Goal: Navigation & Orientation: Find specific page/section

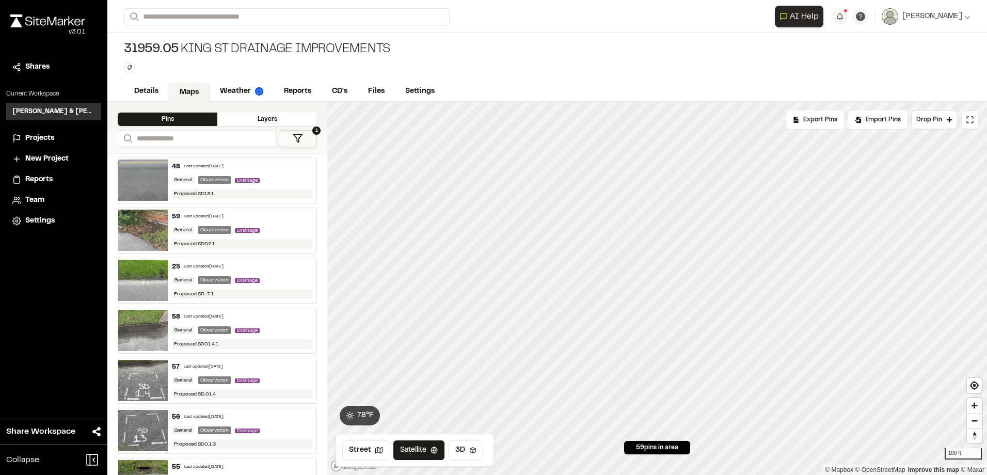
click at [60, 32] on div "v 3.0.1" at bounding box center [47, 31] width 75 height 9
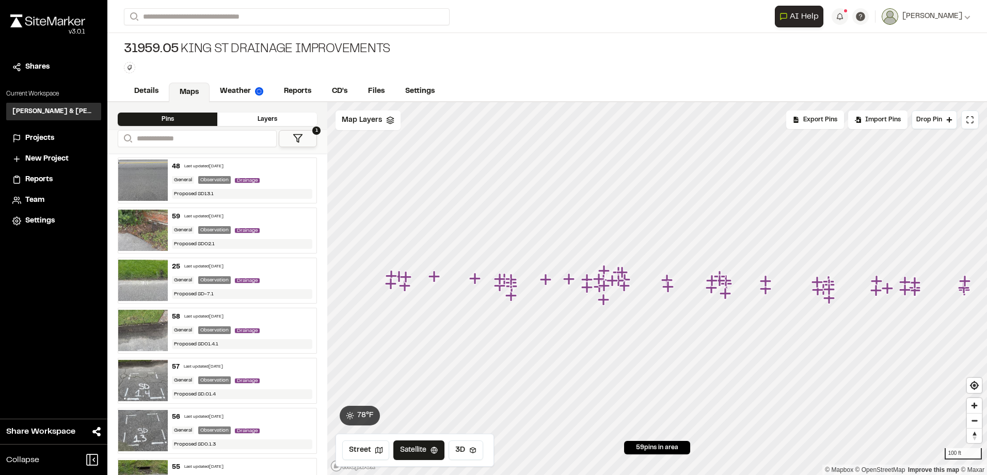
click at [46, 139] on span "Projects" at bounding box center [39, 138] width 29 height 11
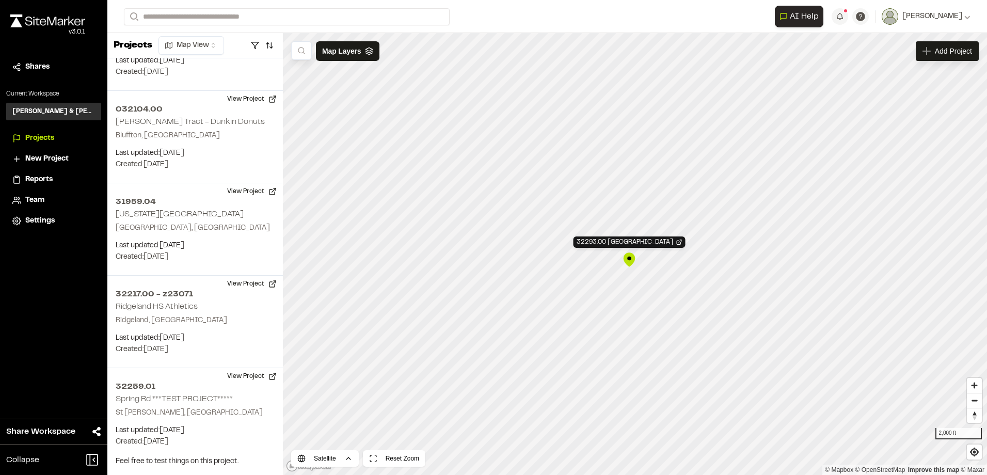
scroll to position [1418, 0]
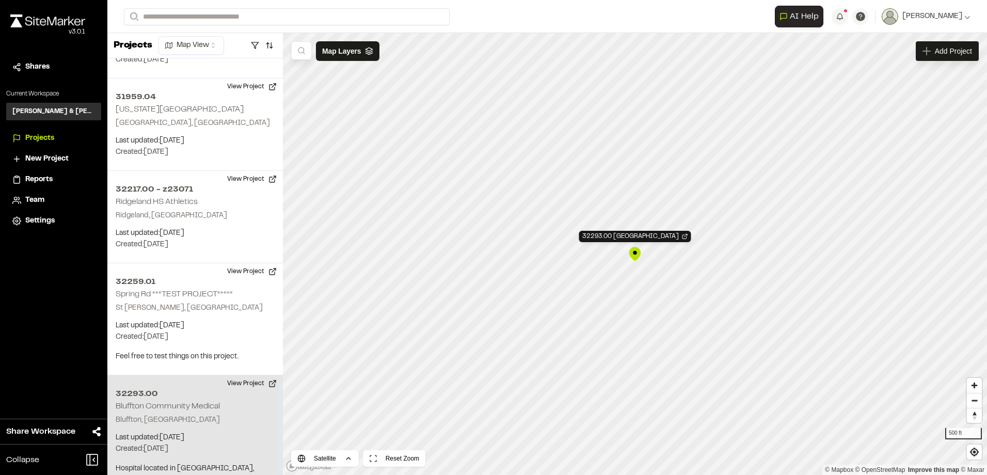
click at [229, 388] on h2 "32293.00" at bounding box center [195, 394] width 159 height 12
click at [149, 388] on h2 "32293.00" at bounding box center [195, 394] width 159 height 12
click at [253, 375] on button "View Project" at bounding box center [252, 383] width 62 height 17
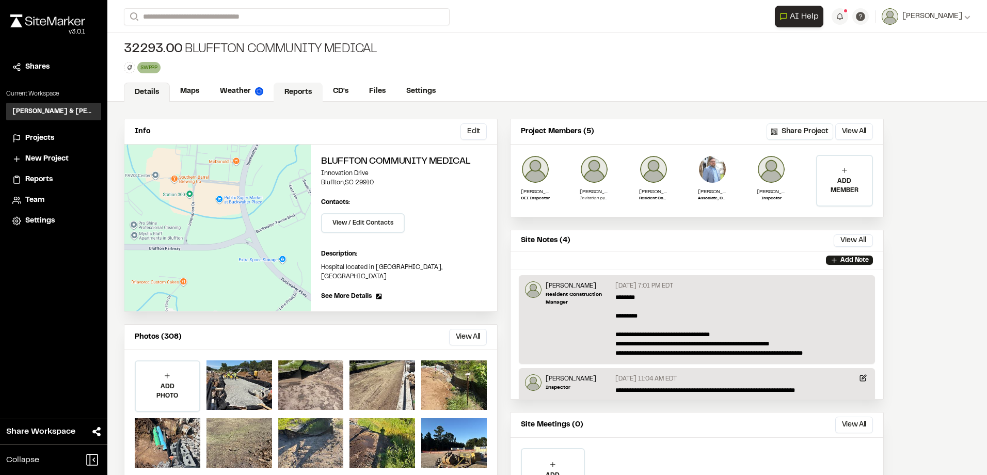
click at [287, 94] on link "Reports" at bounding box center [298, 93] width 49 height 20
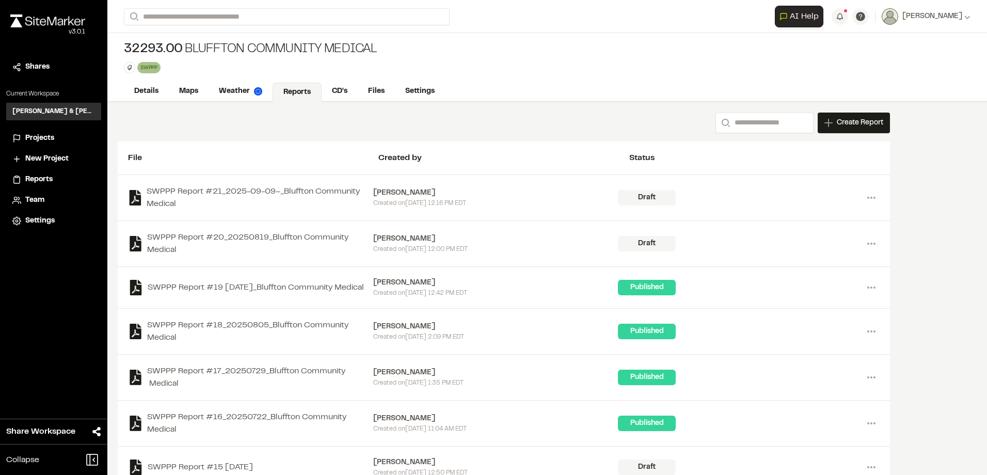
click at [42, 137] on span "Projects" at bounding box center [39, 138] width 29 height 11
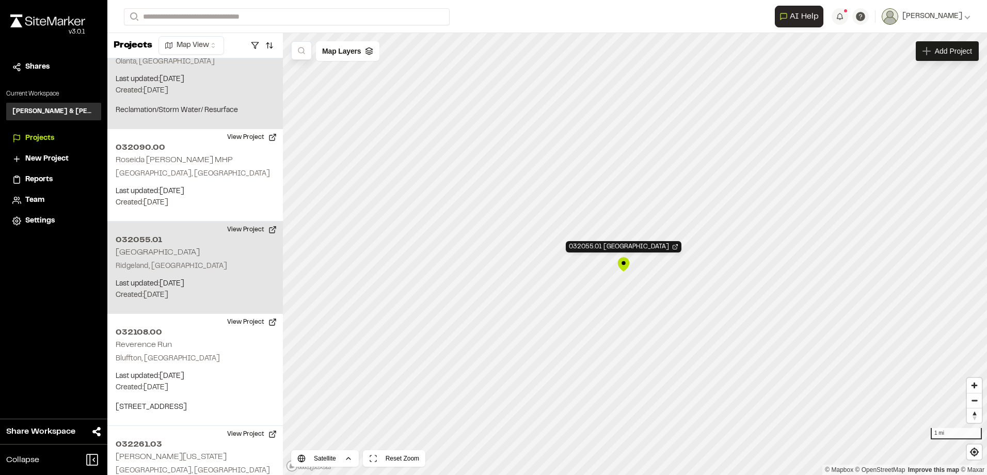
scroll to position [389, 0]
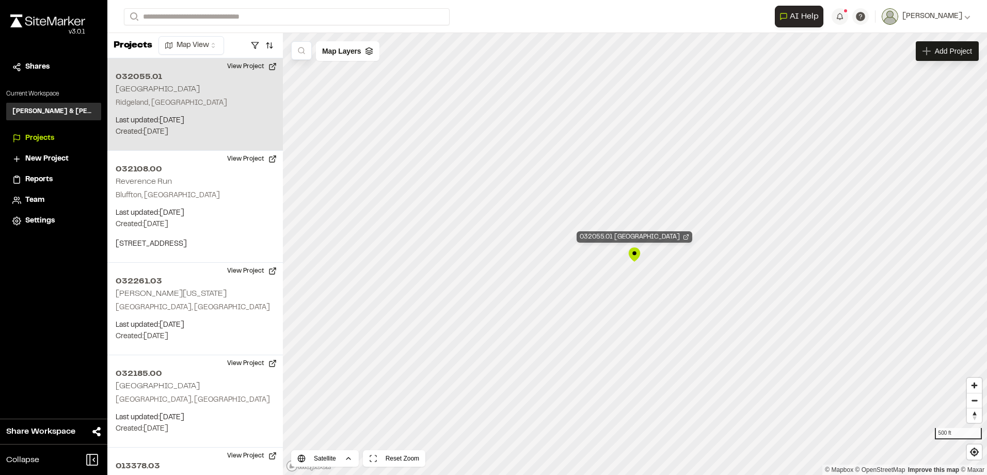
click at [632, 240] on div "032055.01 Cherry Point Business Center" at bounding box center [635, 236] width 116 height 11
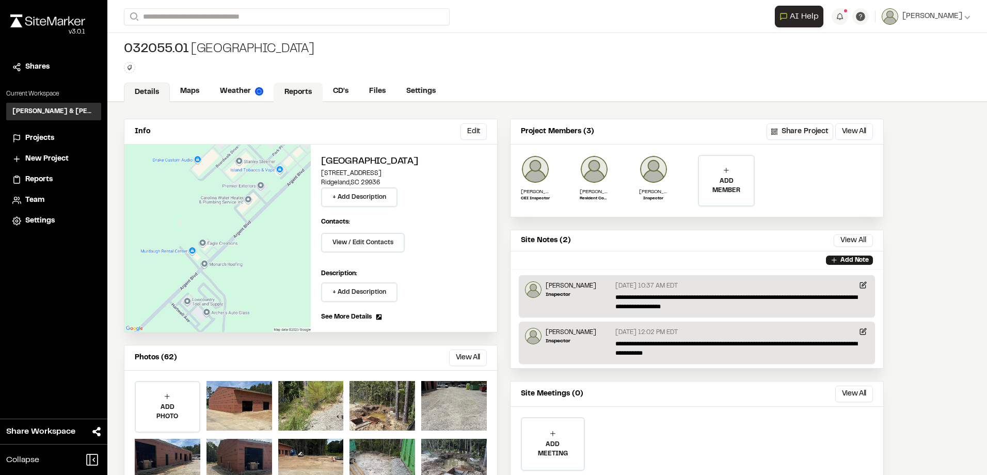
click at [283, 85] on link "Reports" at bounding box center [298, 93] width 49 height 20
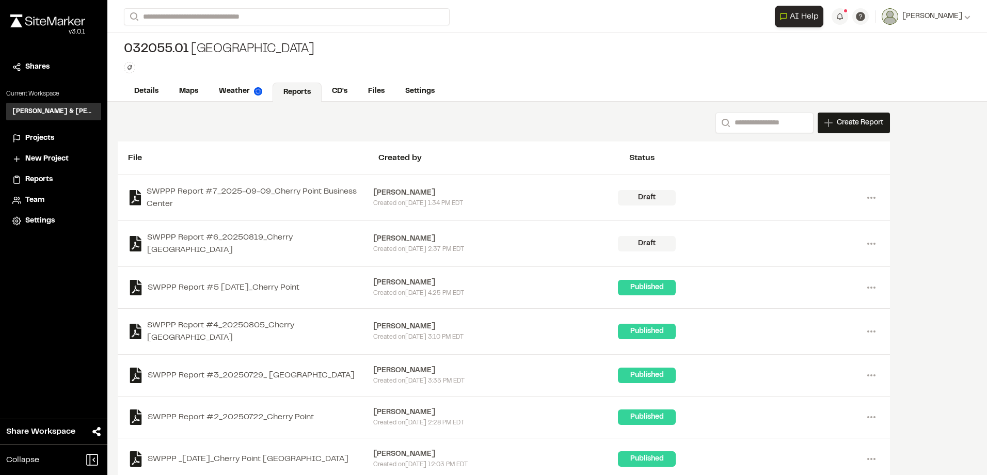
click at [47, 136] on span "Projects" at bounding box center [39, 138] width 29 height 11
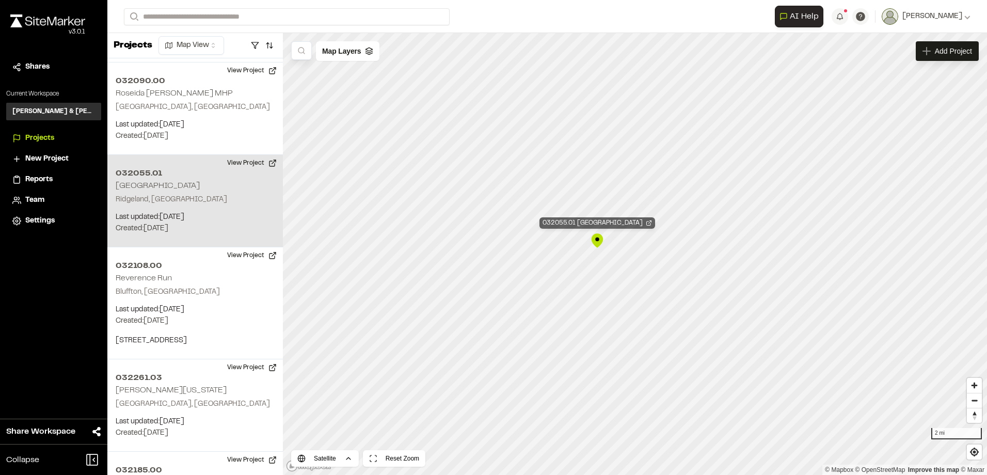
scroll to position [389, 0]
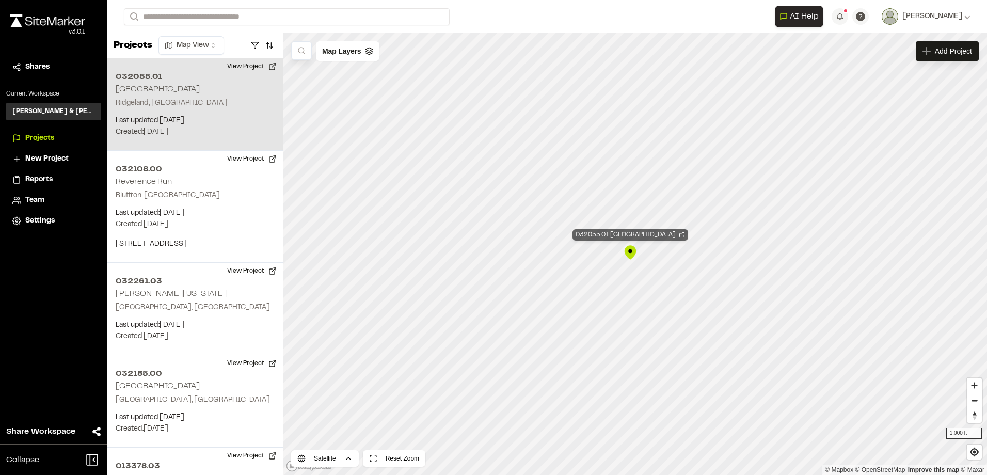
click at [601, 231] on div "032055.01 Cherry Point Business Center" at bounding box center [631, 234] width 116 height 11
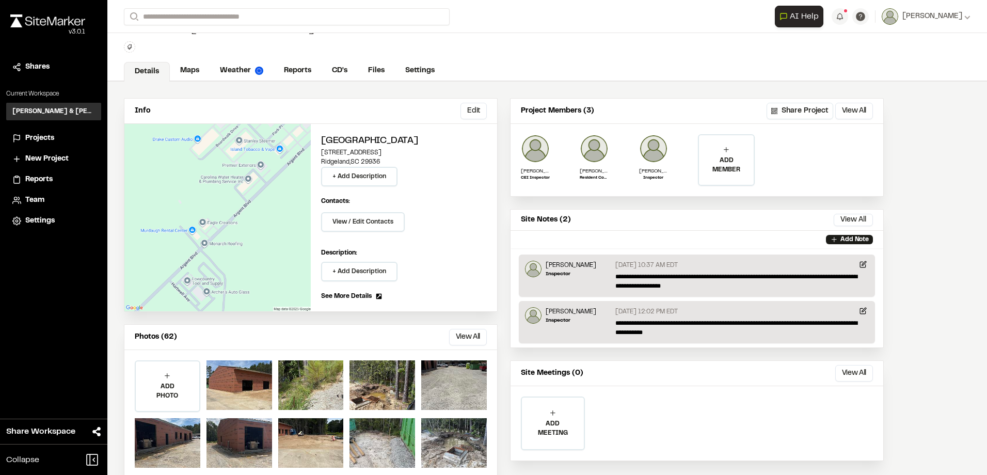
scroll to position [41, 0]
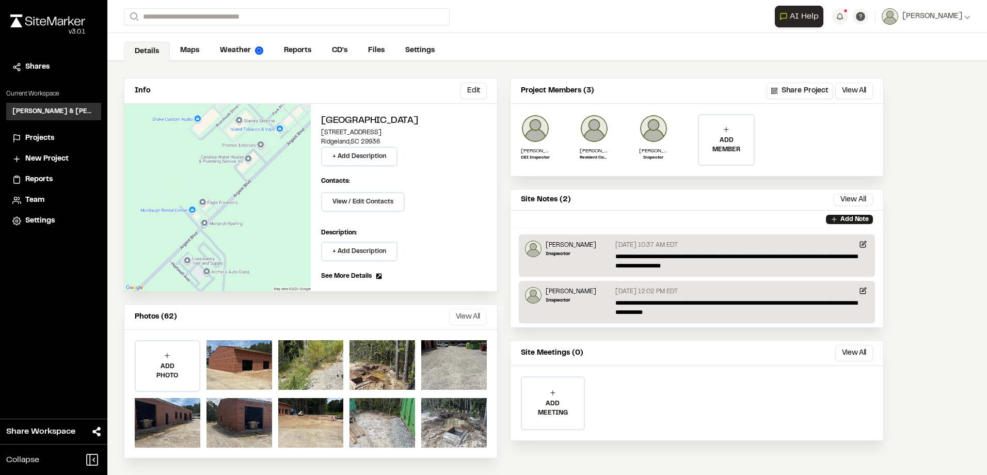
click at [456, 318] on button "View All" at bounding box center [468, 317] width 38 height 17
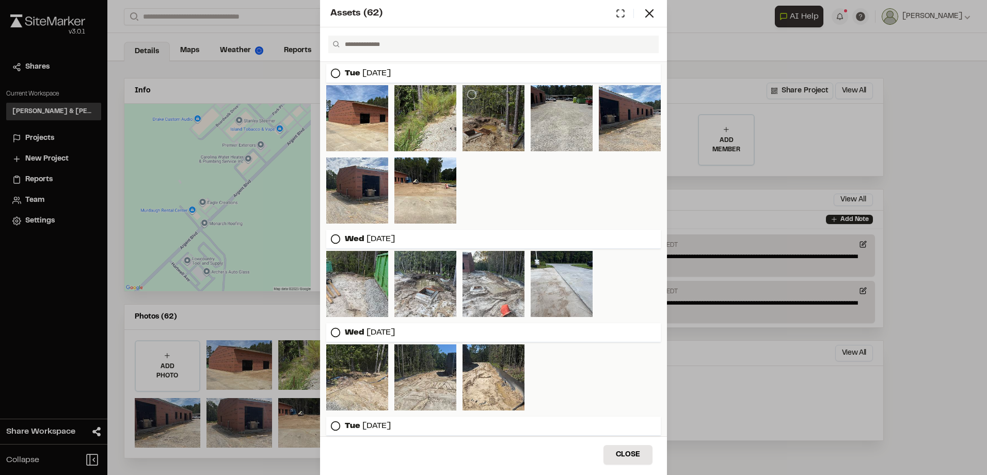
click at [477, 134] on div at bounding box center [494, 118] width 62 height 66
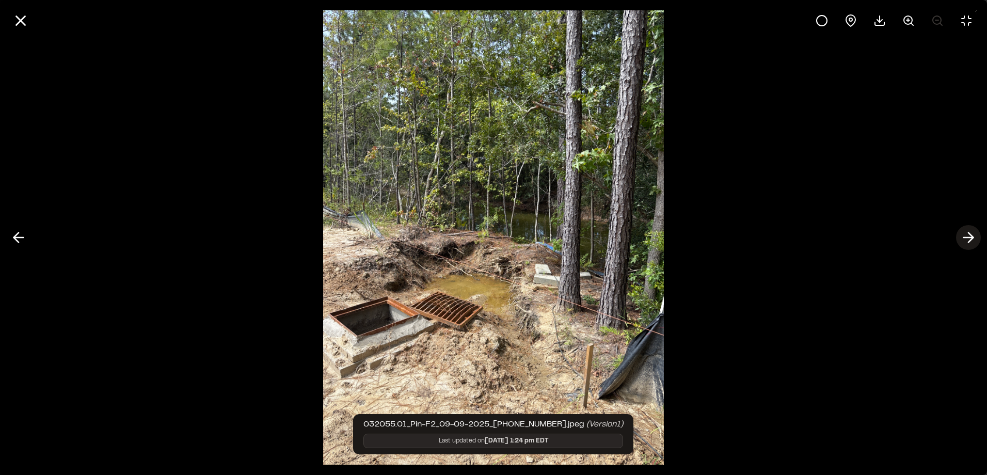
click at [957, 235] on button at bounding box center [969, 237] width 25 height 25
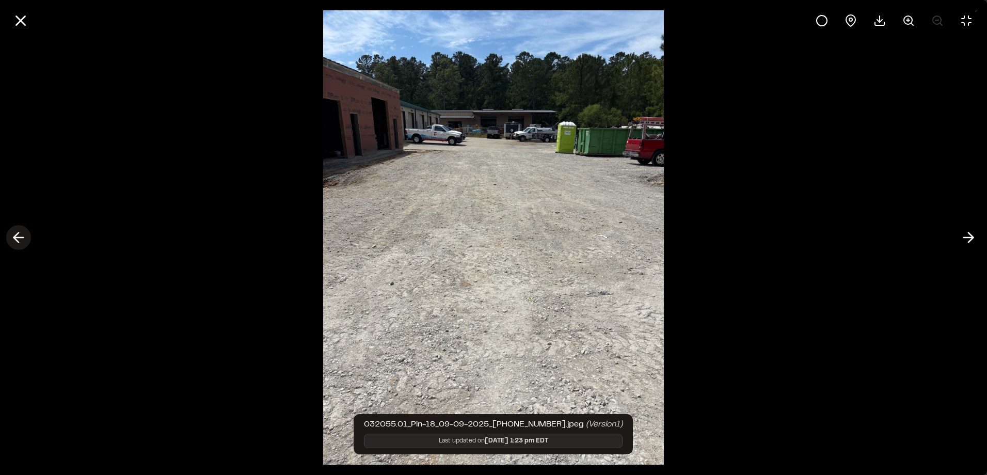
click at [28, 233] on button at bounding box center [18, 237] width 25 height 25
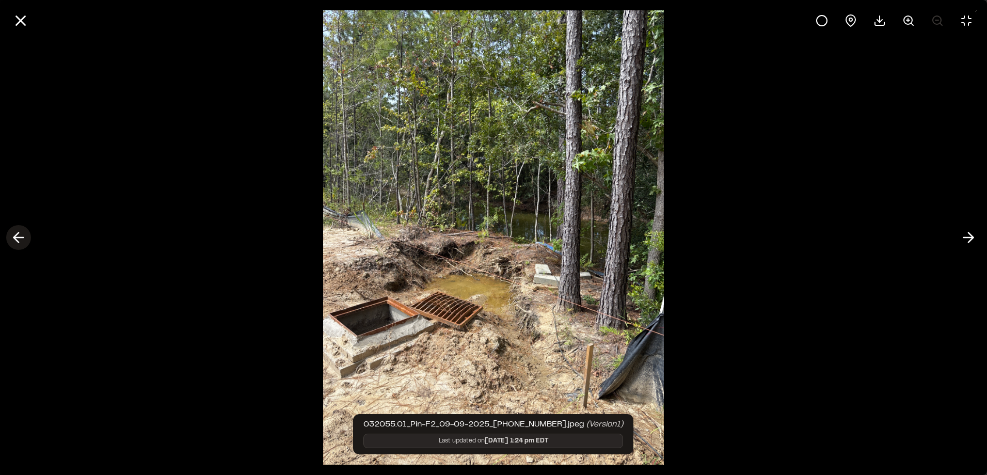
click at [28, 233] on button at bounding box center [18, 237] width 25 height 25
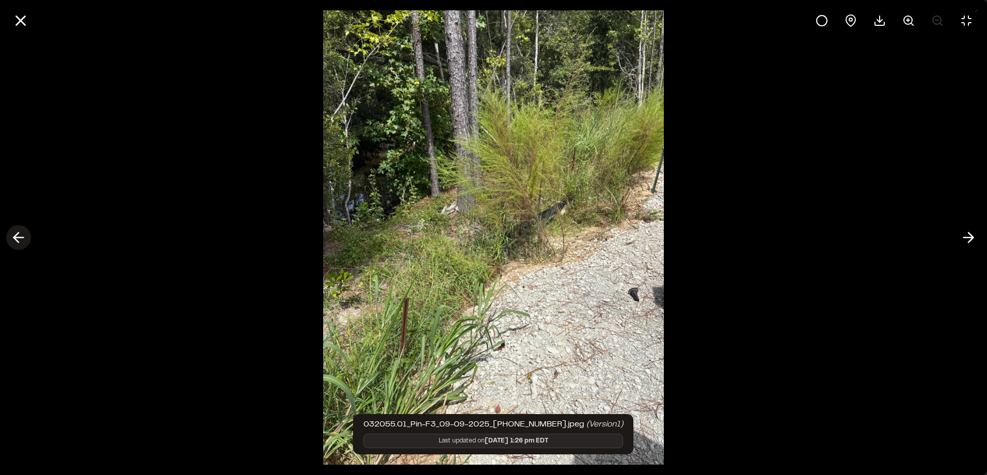
click at [28, 230] on button at bounding box center [18, 237] width 25 height 25
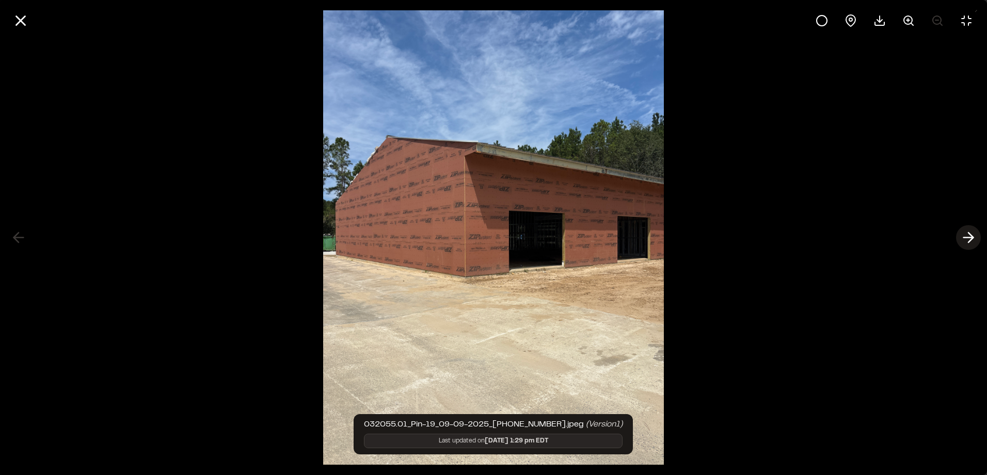
click at [968, 233] on icon at bounding box center [969, 238] width 17 height 18
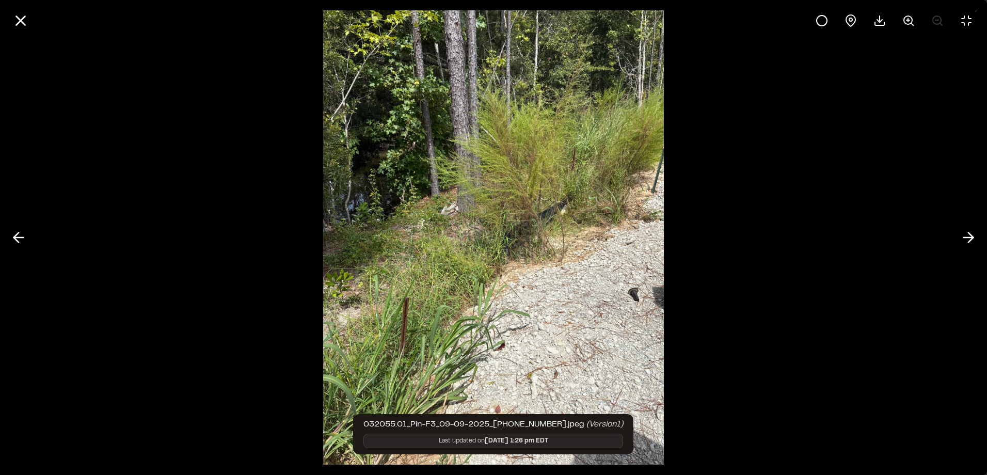
drag, startPoint x: 15, startPoint y: 231, endPoint x: 30, endPoint y: 229, distance: 15.1
click at [17, 231] on icon at bounding box center [18, 238] width 17 height 18
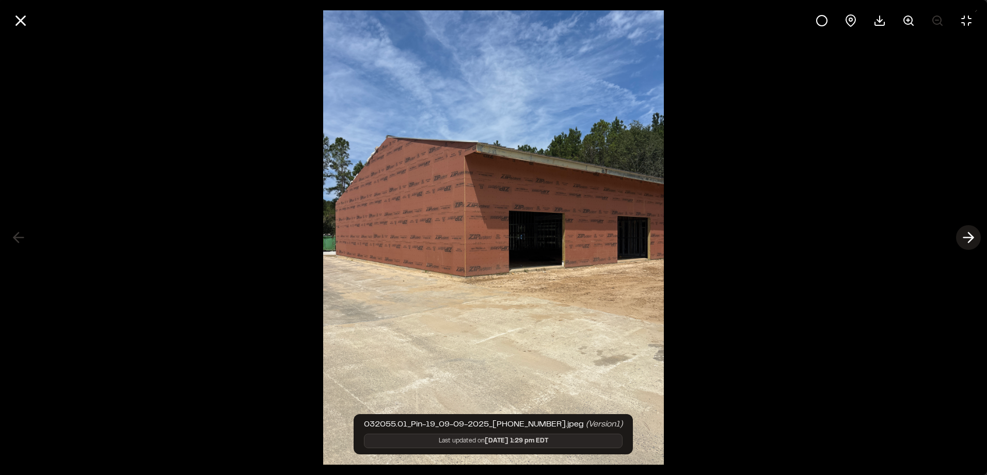
click at [969, 242] on polyline at bounding box center [971, 238] width 5 height 10
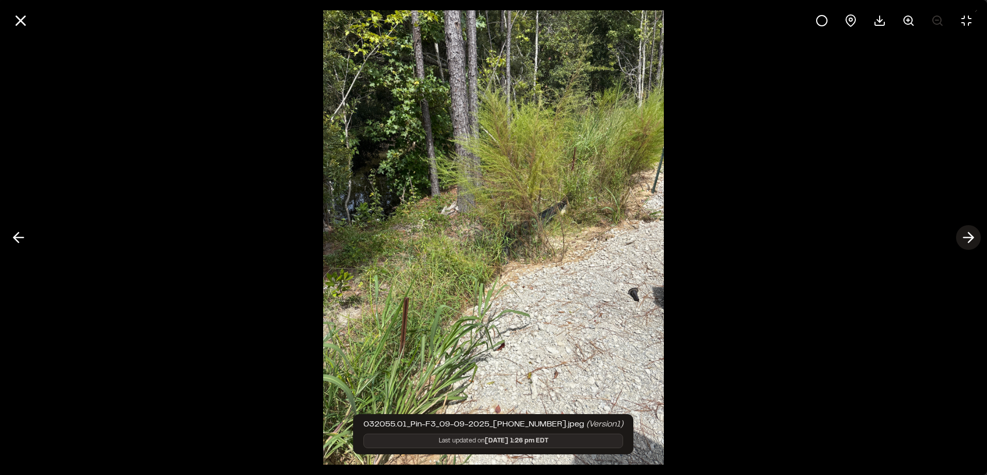
click at [969, 242] on polyline at bounding box center [971, 238] width 5 height 10
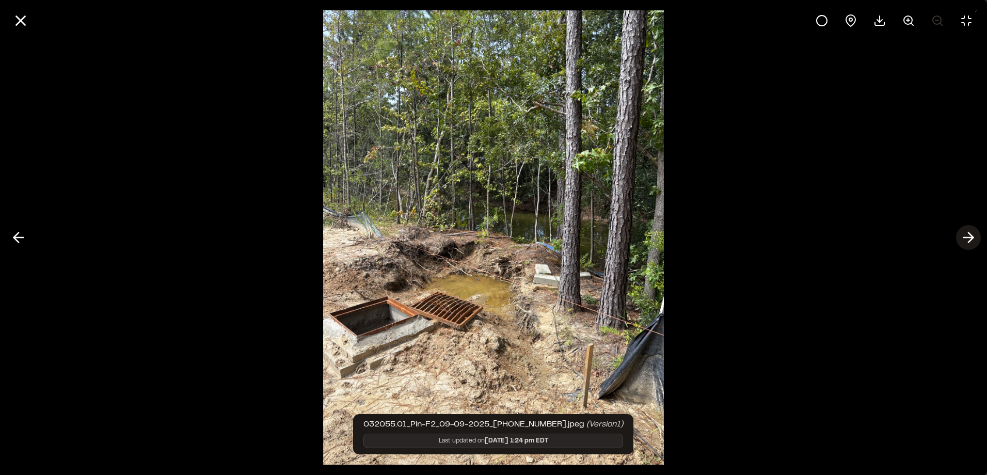
click at [966, 243] on icon at bounding box center [969, 238] width 17 height 18
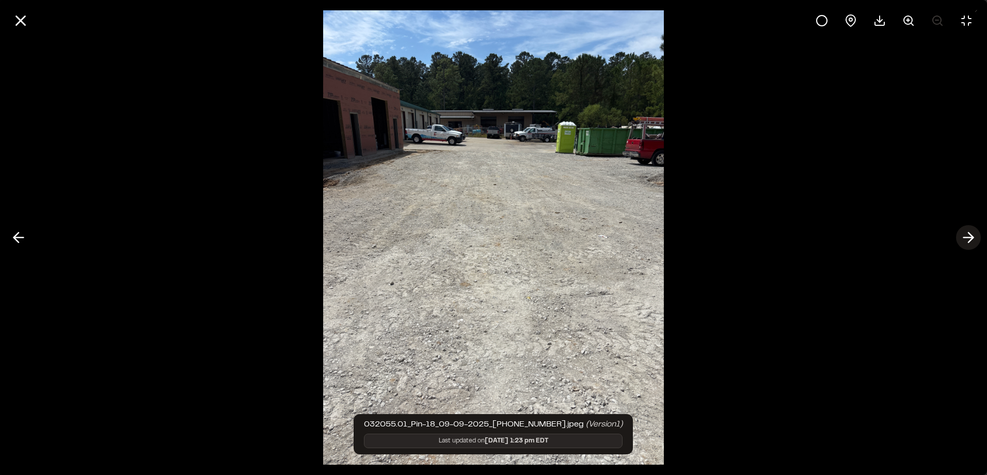
click at [965, 243] on icon at bounding box center [969, 238] width 17 height 18
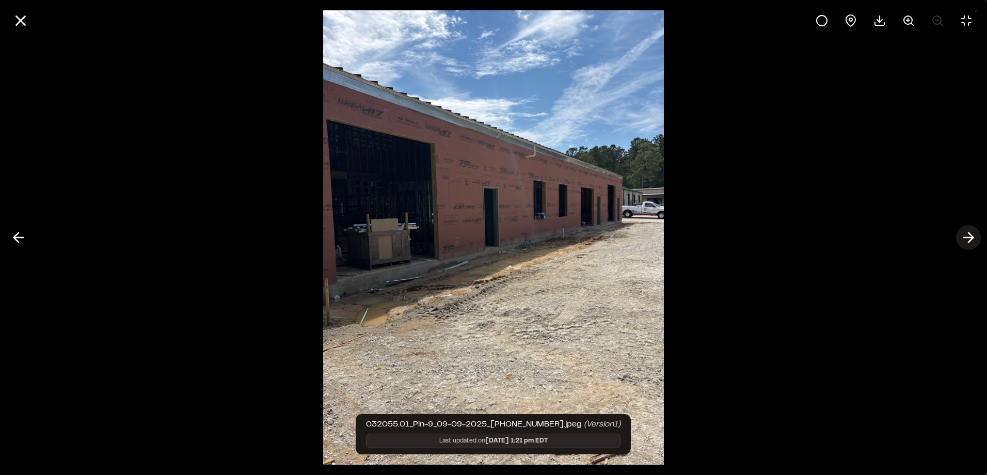
click at [963, 243] on icon at bounding box center [969, 238] width 17 height 18
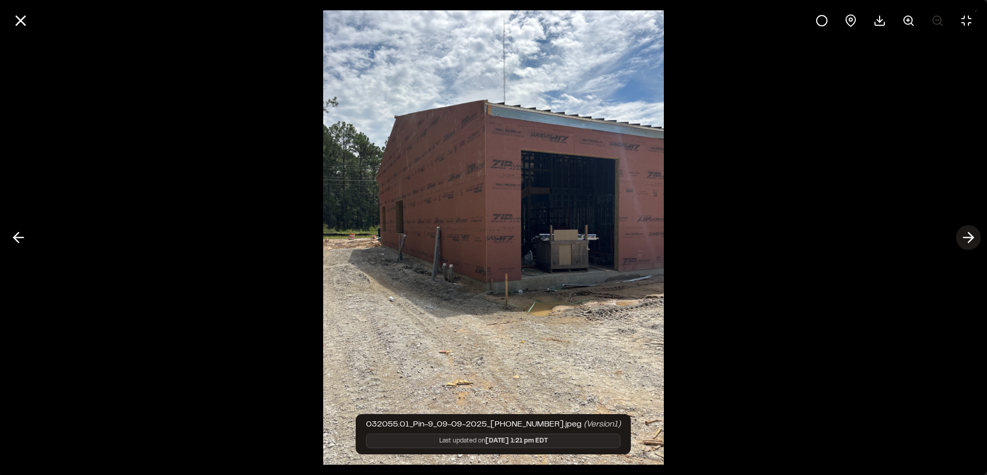
click at [962, 244] on icon at bounding box center [969, 238] width 17 height 18
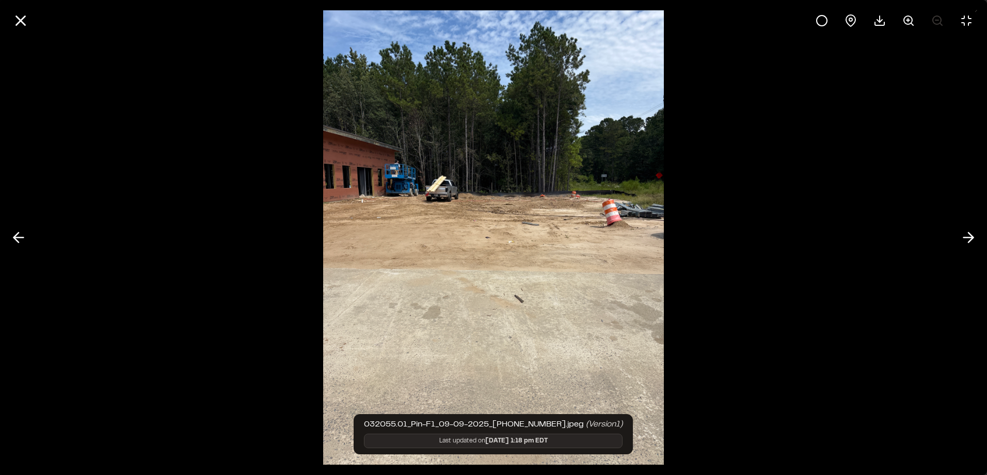
drag, startPoint x: 962, startPoint y: 244, endPoint x: 848, endPoint y: 291, distance: 123.4
click at [848, 291] on div at bounding box center [493, 237] width 987 height 475
click at [974, 234] on icon at bounding box center [969, 238] width 17 height 18
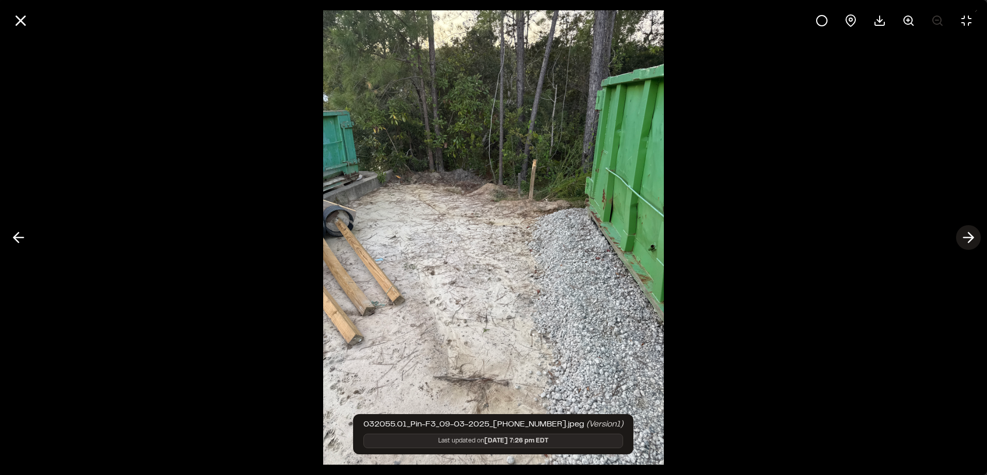
click at [965, 237] on icon at bounding box center [969, 238] width 17 height 18
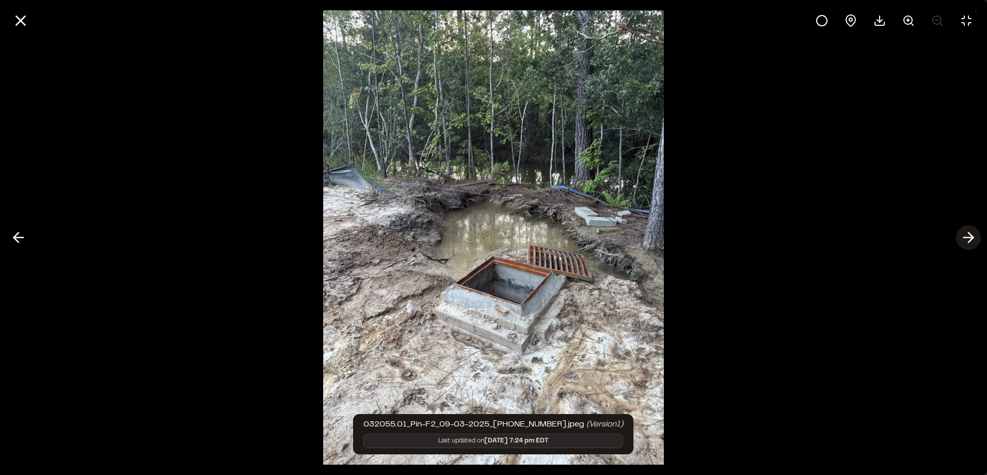
click at [970, 243] on icon at bounding box center [969, 238] width 17 height 18
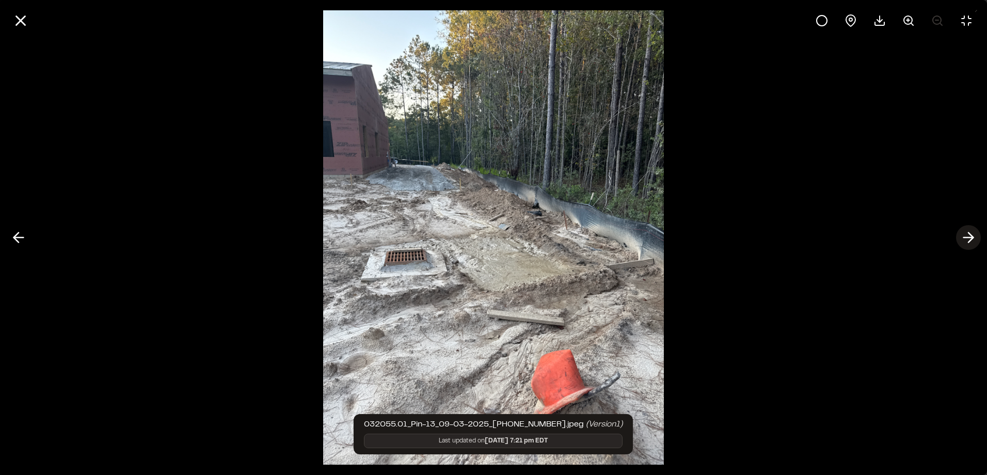
click at [965, 244] on icon at bounding box center [969, 238] width 17 height 18
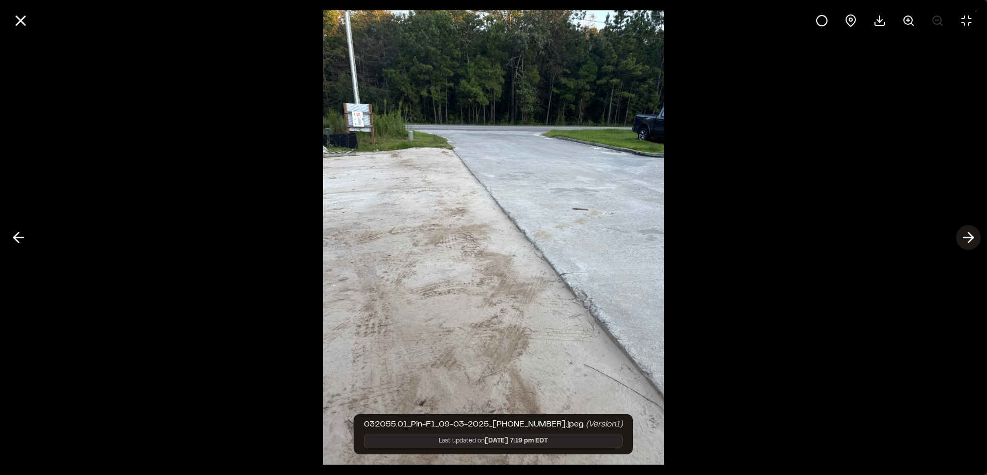
click at [961, 244] on icon at bounding box center [969, 238] width 17 height 18
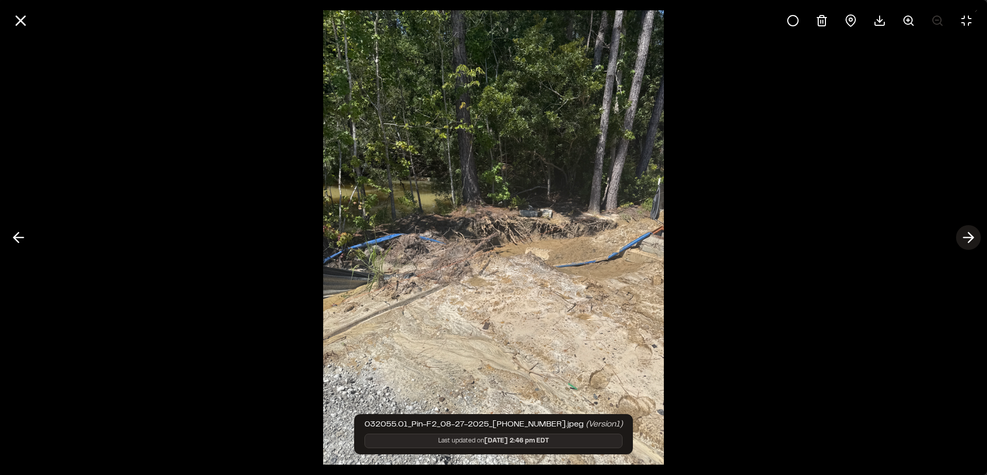
click at [961, 244] on icon at bounding box center [969, 238] width 17 height 18
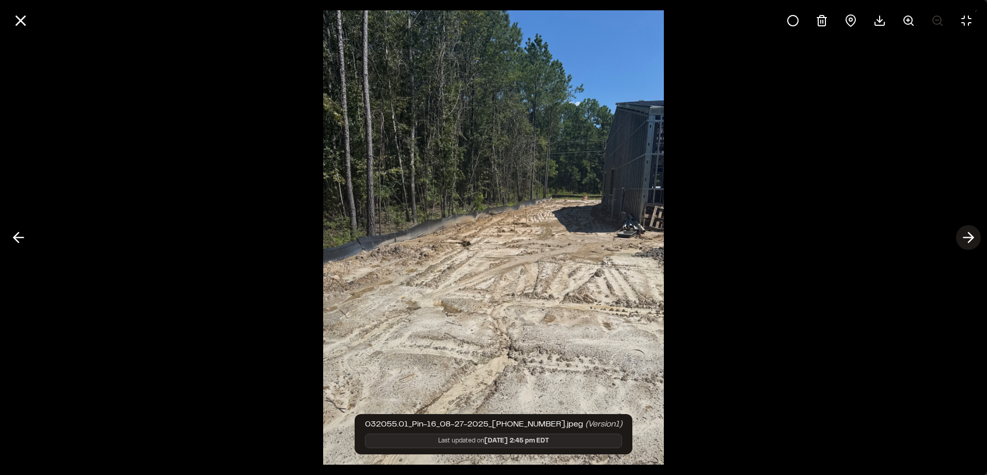
click at [958, 244] on button at bounding box center [969, 237] width 25 height 25
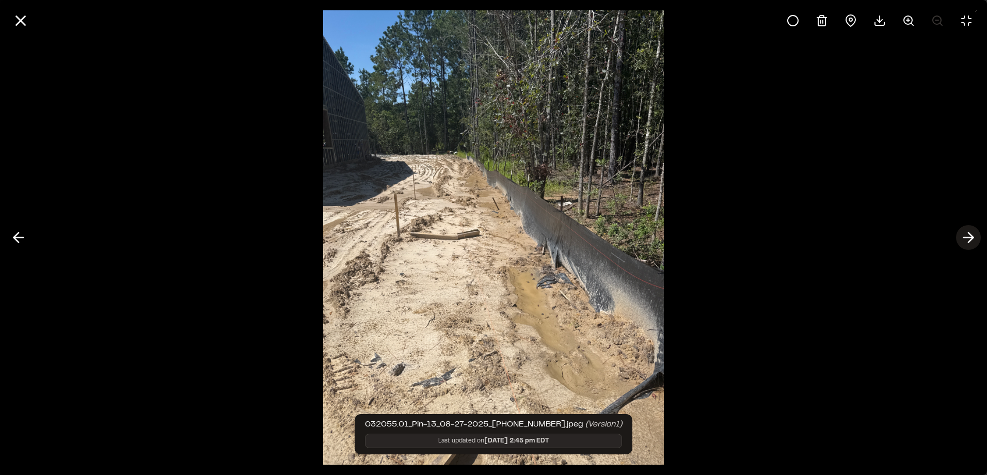
click at [961, 242] on icon at bounding box center [969, 238] width 17 height 18
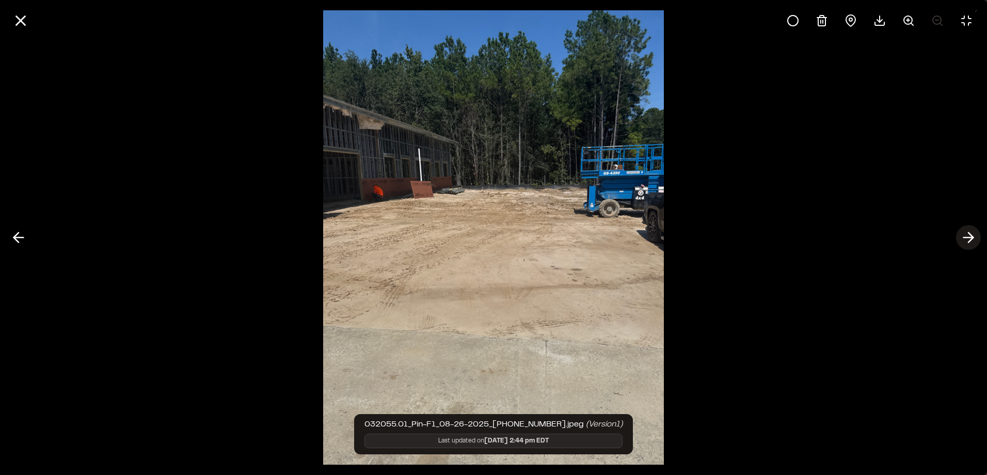
click at [963, 238] on icon at bounding box center [969, 238] width 17 height 18
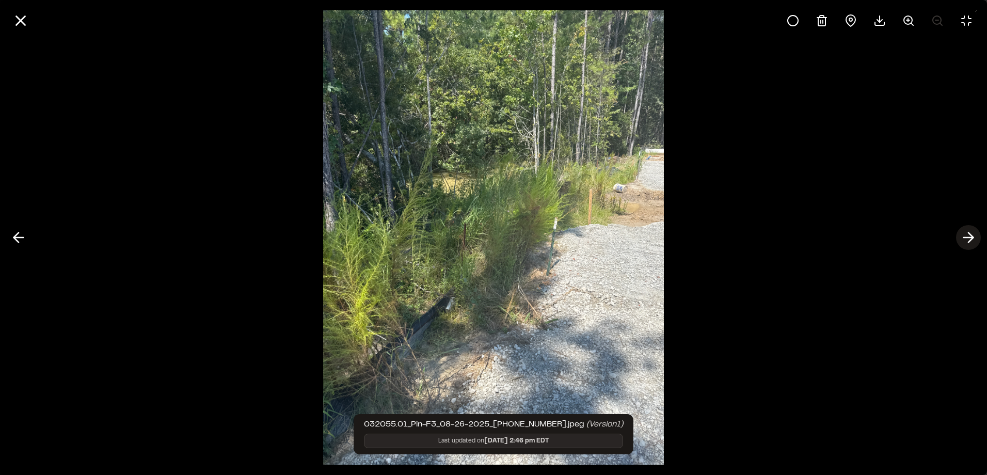
click at [963, 238] on icon at bounding box center [969, 238] width 17 height 18
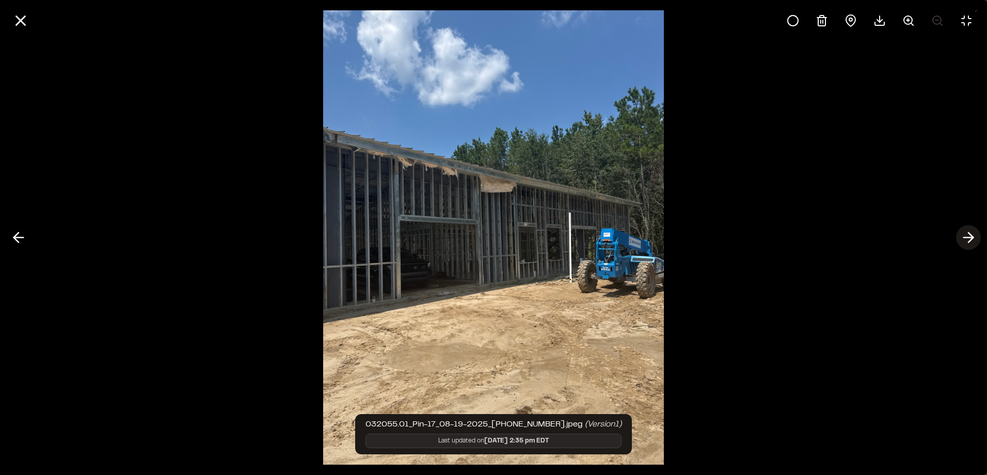
click at [958, 238] on button at bounding box center [969, 237] width 25 height 25
